Goal: Navigation & Orientation: Find specific page/section

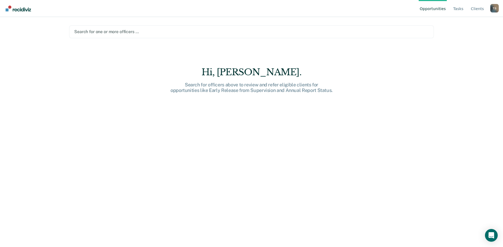
click at [438, 9] on link "Opportunities" at bounding box center [433, 8] width 28 height 17
click at [463, 8] on link "Tasks" at bounding box center [458, 8] width 12 height 17
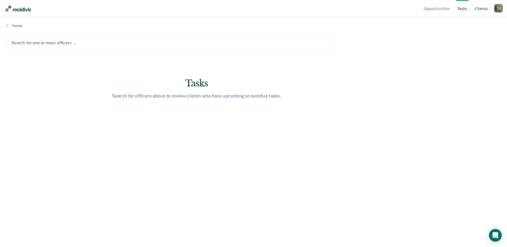
click at [481, 6] on link "Client s" at bounding box center [481, 8] width 15 height 17
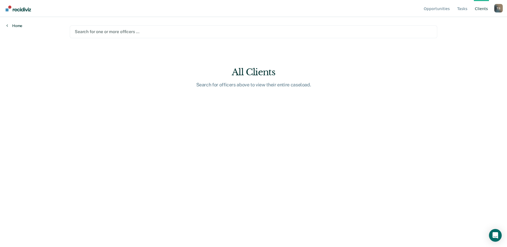
click at [17, 24] on link "Home" at bounding box center [14, 25] width 16 height 5
